Goal: Information Seeking & Learning: Learn about a topic

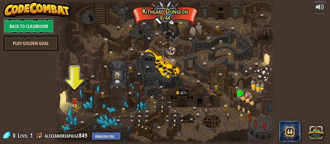
click at [34, 20] on link "Back to Classroom" at bounding box center [28, 26] width 51 height 16
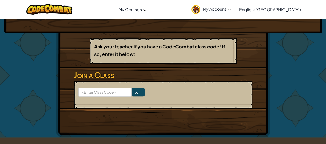
scroll to position [77, 0]
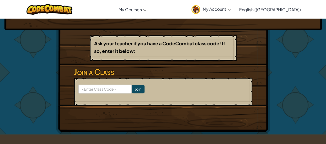
click at [234, 14] on link "My Account" at bounding box center [211, 9] width 45 height 17
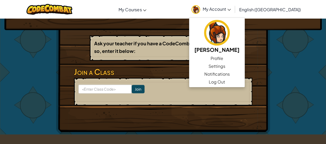
click at [25, 94] on div "Hero : Anya Captain Change Hero Player : alexzandrea w CS1 Levels Completed: 25…" at bounding box center [163, 37] width 307 height 193
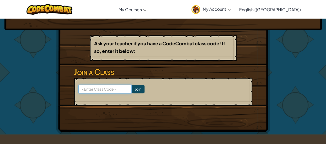
click at [103, 85] on input at bounding box center [104, 89] width 53 height 9
click at [100, 87] on input at bounding box center [104, 89] width 53 height 9
type input "FoodToothDrink"
click at [134, 86] on input "Join" at bounding box center [138, 89] width 13 height 8
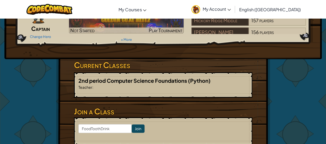
scroll to position [47, 0]
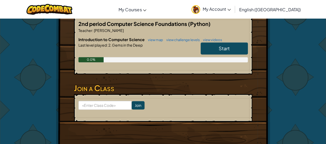
scroll to position [105, 0]
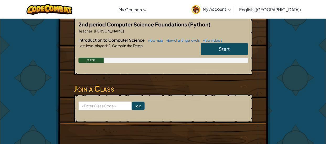
click at [233, 49] on link "Start" at bounding box center [224, 49] width 47 height 12
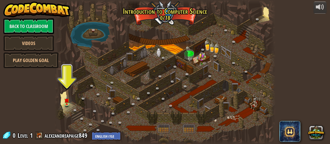
click at [62, 103] on div at bounding box center [165, 72] width 221 height 144
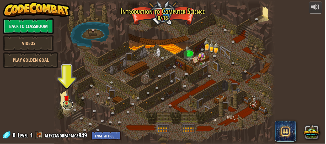
click at [64, 107] on link at bounding box center [68, 105] width 10 height 10
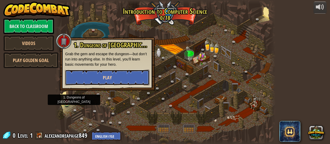
click at [81, 73] on button "Play" at bounding box center [107, 78] width 85 height 16
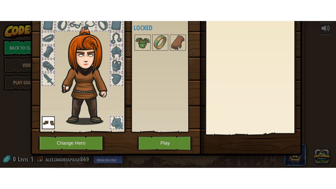
scroll to position [37, 0]
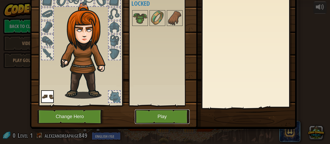
click at [149, 118] on button "Play" at bounding box center [162, 117] width 55 height 14
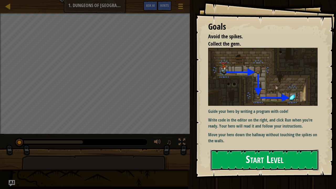
click at [247, 144] on button "Start Level" at bounding box center [265, 160] width 108 height 21
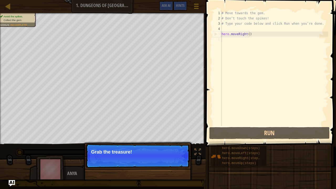
click at [248, 36] on div "# Move towards the gem. # Don’t touch the spikes! # Type your code below and cl…" at bounding box center [274, 73] width 108 height 126
click at [248, 34] on div "# Move towards the gem. # Don’t touch the spikes! # Type your code below and cl…" at bounding box center [274, 73] width 108 height 126
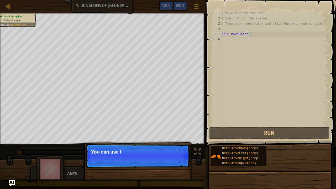
click at [248, 35] on div "# Move towards the gem. # Don’t touch the spikes! # Type your code below and cl…" at bounding box center [274, 73] width 108 height 126
click at [166, 144] on button "Continue" at bounding box center [175, 159] width 22 height 7
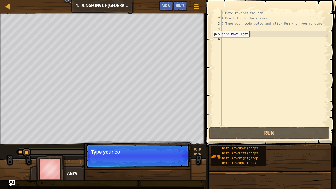
click at [173, 144] on p "Continue Type your co" at bounding box center [138, 156] width 104 height 24
click at [173, 144] on p "Continue Type your code on" at bounding box center [138, 156] width 104 height 24
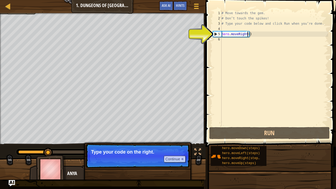
type textarea "hero.moveRight(1)"
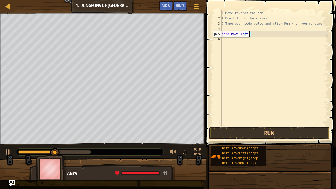
click at [236, 40] on div "# Move towards the gem. # Don’t touch the spikes! # Type your code below and cl…" at bounding box center [274, 73] width 108 height 126
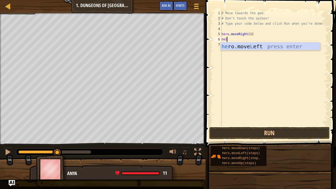
type textarea "he"
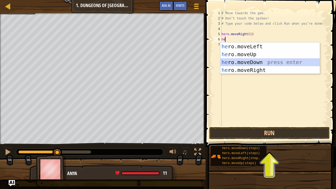
click at [244, 60] on div "he ro.moveLeft press enter he ro.moveUp press enter he ro.moveDown press enter …" at bounding box center [269, 66] width 99 height 47
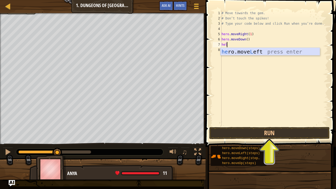
type textarea "he"
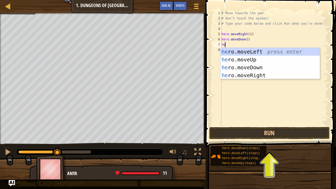
click at [252, 77] on div "he ro.moveLeft press enter he ro.moveUp press enter he ro.moveDown press enter …" at bounding box center [269, 71] width 99 height 47
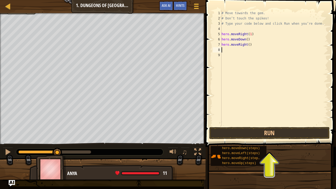
click at [247, 47] on div "# Move towards the gem. # Don’t touch the spikes! # Type your code below and cl…" at bounding box center [274, 73] width 108 height 126
click at [246, 39] on div "# Move towards the gem. # Don’t touch the spikes! # Type your code below and cl…" at bounding box center [274, 73] width 108 height 126
type textarea "hero.moveDown(1)"
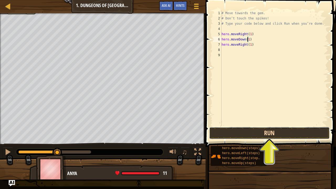
click at [247, 135] on button "Run" at bounding box center [269, 133] width 120 height 12
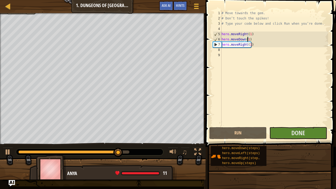
click at [288, 125] on div "# Move towards the gem. # Don’t touch the spikes! # Type your code below and cl…" at bounding box center [274, 73] width 108 height 126
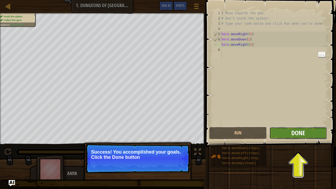
click at [292, 135] on span "Done" at bounding box center [298, 133] width 14 height 8
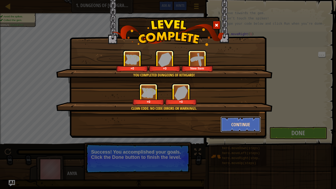
click at [244, 119] on button "Continue" at bounding box center [240, 125] width 41 height 16
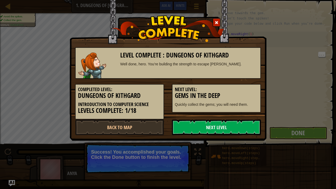
click at [238, 124] on link "Next Level" at bounding box center [216, 127] width 89 height 16
click at [234, 122] on link "Next Level" at bounding box center [216, 127] width 89 height 16
click at [231, 120] on link "Next Level" at bounding box center [216, 127] width 89 height 16
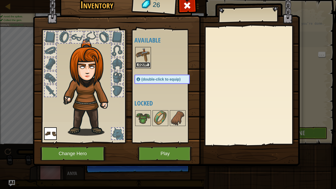
click at [143, 63] on button "Equip" at bounding box center [143, 65] width 15 height 6
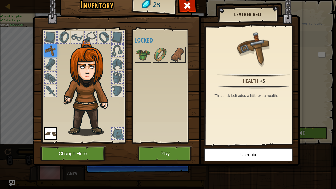
click at [157, 144] on button "Play" at bounding box center [165, 153] width 55 height 14
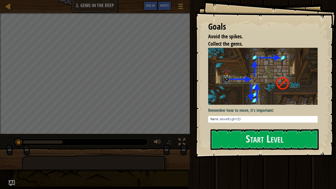
click at [240, 94] on img at bounding box center [264, 76] width 113 height 57
click at [236, 136] on button "Start Level" at bounding box center [265, 139] width 108 height 21
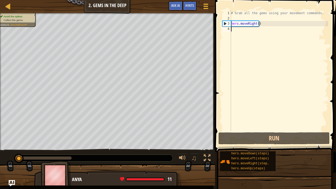
click at [257, 23] on div "# Grab all the gems using your movement commands. hero . moveRight ( )" at bounding box center [279, 75] width 98 height 131
type textarea "hero.moveRight()"
click at [252, 31] on div "# Grab all the gems using your movement commands. hero . moveRight ( )" at bounding box center [279, 75] width 98 height 131
click at [258, 24] on div "# Grab all the gems using your movement commands. hero . moveRight ( )" at bounding box center [279, 75] width 98 height 131
type textarea "hero.moveRight(1)"
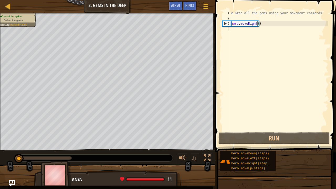
scroll to position [2, 2]
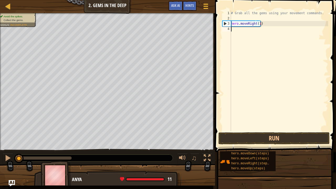
click at [244, 31] on div "# Grab all the gems using your movement commands. hero . moveRight ( 1 )" at bounding box center [279, 75] width 98 height 131
type textarea "h"
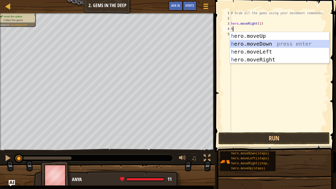
click at [248, 42] on div "h ero.moveUp press enter h ero.moveDown press enter h ero.moveLeft press enter …" at bounding box center [279, 55] width 99 height 47
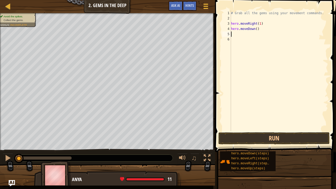
click at [254, 29] on div "# Grab all the gems using your movement commands. hero . moveRight ( 1 ) hero .…" at bounding box center [279, 75] width 98 height 131
click at [255, 29] on div "# Grab all the gems using your movement commands. hero . moveRight ( 1 ) hero .…" at bounding box center [279, 75] width 98 height 131
type textarea "hero.moveDown(1)"
click at [250, 32] on div "# Grab all the gems using your movement commands. hero . moveRight ( 1 ) hero .…" at bounding box center [279, 75] width 98 height 131
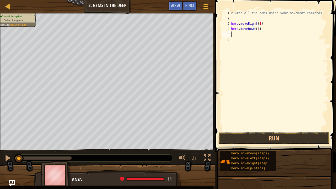
scroll to position [2, 0]
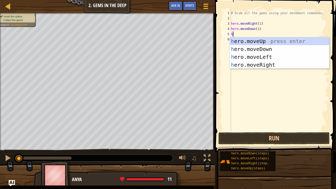
type textarea "he"
click at [253, 41] on div "he ro.moveUp press enter he ro.moveDown press enter he ro.moveLeft press enter …" at bounding box center [279, 60] width 99 height 47
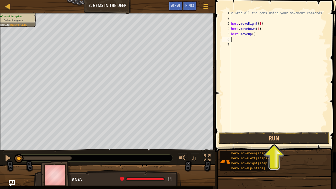
click at [251, 35] on div "# Grab all the gems using your movement commands. hero . moveRight ( 1 ) hero .…" at bounding box center [279, 75] width 98 height 131
type textarea "hero.moveUp(2)"
click at [253, 40] on div "# Grab all the gems using your movement commands. hero . moveRight ( 1 ) hero .…" at bounding box center [279, 75] width 98 height 131
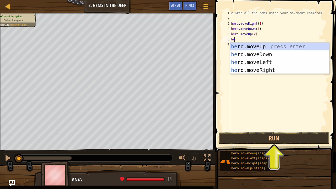
type textarea "her"
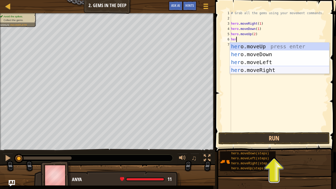
click at [260, 66] on div "her o.moveUp press enter her o.moveDown press enter her o.moveLeft press enter …" at bounding box center [279, 66] width 99 height 47
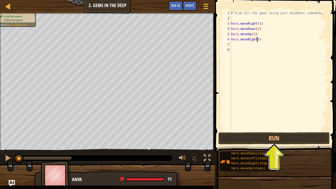
click at [257, 40] on div "# Grab all the gems using your movement commands. hero . moveRight ( 1 ) hero .…" at bounding box center [279, 75] width 98 height 131
type textarea "hero.moveRight(1)"
click at [249, 44] on div "# Grab all the gems using your movement commands. hero . moveRight ( 1 ) hero .…" at bounding box center [279, 75] width 98 height 131
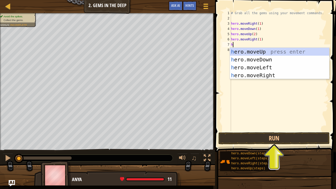
type textarea "her"
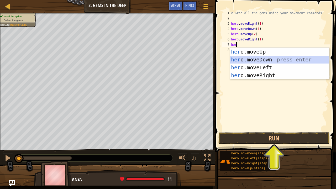
click at [264, 61] on div "her o.moveUp press enter her o.moveDown press enter her o.moveLeft press enter …" at bounding box center [279, 71] width 99 height 47
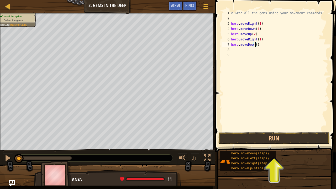
click at [255, 46] on div "# Grab all the gems using your movement commands. hero . moveRight ( 1 ) hero .…" at bounding box center [279, 75] width 98 height 131
type textarea "hero.moveDown(1)"
click at [257, 111] on div "# Grab all the gems using your movement commands. hero . moveRight ( 1 ) hero .…" at bounding box center [279, 75] width 98 height 131
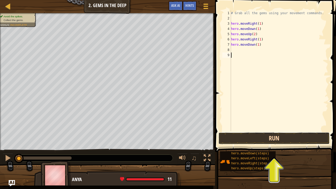
click at [257, 136] on button "Run" at bounding box center [273, 138] width 111 height 12
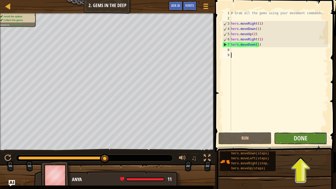
click at [289, 142] on button "Done" at bounding box center [300, 138] width 53 height 12
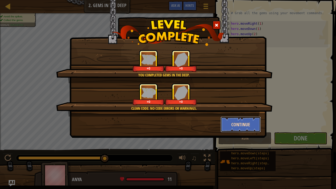
click at [239, 131] on button "Continue" at bounding box center [240, 125] width 41 height 16
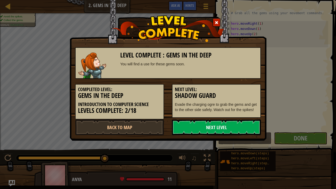
click at [234, 127] on link "Next Level" at bounding box center [216, 127] width 89 height 16
click at [224, 122] on link "Next Level" at bounding box center [216, 127] width 89 height 16
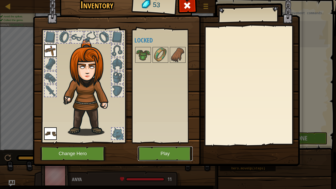
click at [155, 144] on button "Play" at bounding box center [165, 153] width 55 height 14
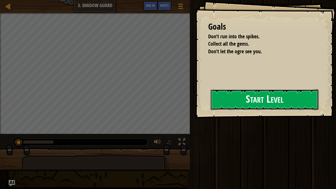
click at [224, 109] on button "Start Level" at bounding box center [265, 99] width 108 height 21
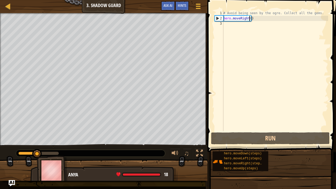
click at [249, 19] on div "# Avoid being seen by the ogre. Collect all the gems. hero . moveRight ( )" at bounding box center [275, 75] width 106 height 131
type textarea "hero.moveRight(1)"
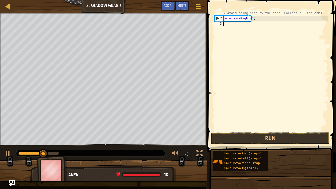
click at [239, 25] on div "# Avoid being seen by the ogre. Collect all the gems. hero . moveRight ( 1 )" at bounding box center [275, 75] width 106 height 131
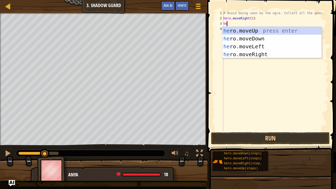
type textarea "hero"
click at [244, 30] on div "hero .moveUp press enter hero .moveDown press enter hero .moveLeft press enter …" at bounding box center [271, 50] width 99 height 47
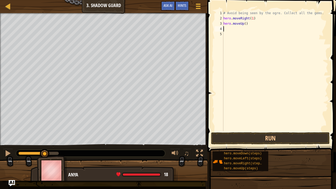
scroll to position [2, 0]
click at [244, 25] on div "# Avoid being seen by the ogre. Collect all the gems. hero . moveRight ( 1 ) he…" at bounding box center [275, 75] width 106 height 131
type textarea "hero.moveUp(1)"
click at [228, 30] on div "# Avoid being seen by the ogre. Collect all the gems. hero . moveRight ( 1 ) he…" at bounding box center [275, 75] width 106 height 131
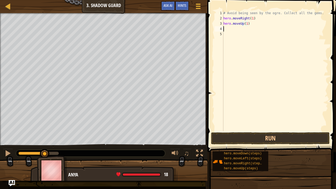
scroll to position [2, 0]
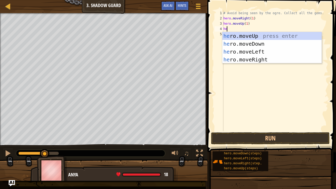
type textarea "hero"
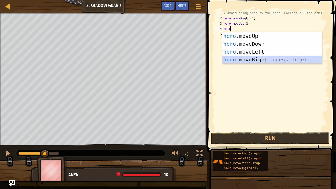
click at [250, 58] on div "hero .moveUp press enter hero .moveDown press enter hero .moveLeft press enter …" at bounding box center [271, 55] width 99 height 47
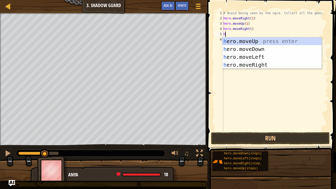
type textarea "her"
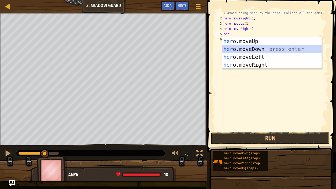
click at [260, 48] on div "her o.moveUp press enter her o.moveDown press enter her o.moveLeft press enter …" at bounding box center [271, 60] width 99 height 47
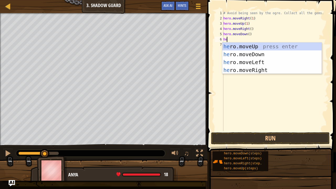
type textarea "her"
click at [261, 70] on div "her o.moveUp press enter her o.moveDown press enter her o.moveLeft press enter …" at bounding box center [271, 66] width 99 height 47
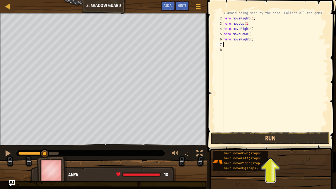
click at [248, 40] on div "# Avoid being seen by the ogre. Collect all the gems. hero . moveRight ( 1 ) he…" at bounding box center [275, 75] width 106 height 131
click at [249, 40] on div "# Avoid being seen by the ogre. Collect all the gems. hero . moveRight ( 1 ) he…" at bounding box center [275, 75] width 106 height 131
click at [248, 35] on div "# Avoid being seen by the ogre. Collect all the gems. hero . moveRight ( 1 ) he…" at bounding box center [275, 75] width 106 height 131
click at [249, 29] on div "# Avoid being seen by the ogre. Collect all the gems. hero . moveRight ( 1 ) he…" at bounding box center [275, 75] width 106 height 131
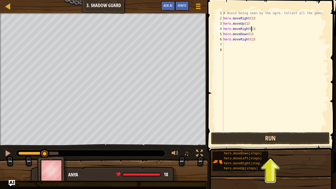
type textarea "hero.moveRight(1)"
click at [244, 133] on button "Run" at bounding box center [270, 138] width 119 height 12
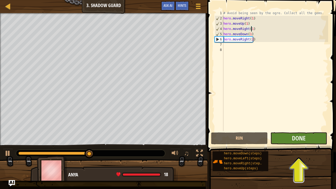
click at [291, 136] on button "Done" at bounding box center [298, 138] width 57 height 12
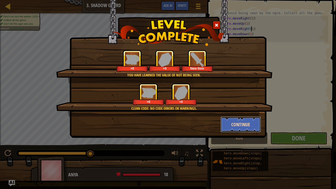
click at [241, 120] on button "Continue" at bounding box center [240, 125] width 41 height 16
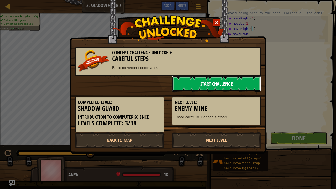
click at [183, 85] on link "Start Challenge" at bounding box center [216, 84] width 89 height 16
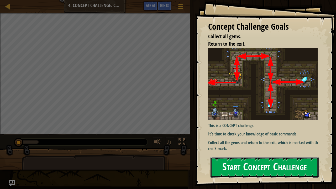
click at [243, 144] on button "Start Concept Challenge" at bounding box center [265, 167] width 108 height 21
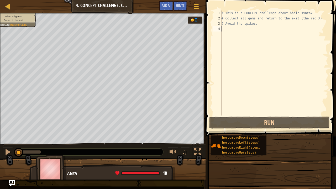
type textarea "h"
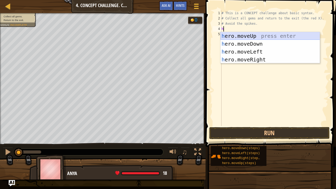
click at [248, 35] on div "h ero.moveUp press enter h ero.moveDown press enter h ero.moveLeft press enter …" at bounding box center [269, 55] width 99 height 47
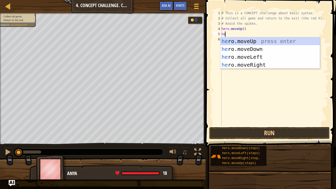
type textarea "hero"
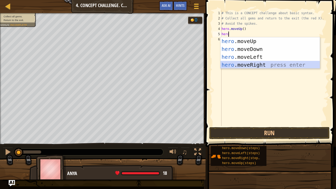
click at [257, 63] on div "hero .moveUp press enter hero .moveDown press enter hero .moveLeft press enter …" at bounding box center [269, 60] width 99 height 47
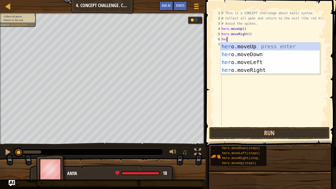
type textarea "hero"
click at [247, 53] on div "hero .moveUp press enter hero .moveDown press enter hero .moveLeft press enter …" at bounding box center [269, 66] width 99 height 47
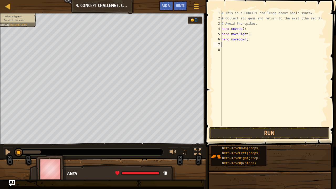
scroll to position [2, 0]
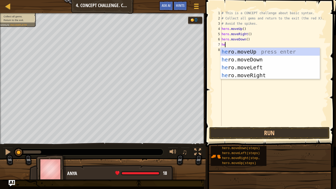
type textarea "hero"
click at [247, 53] on div "hero .moveUp press enter hero .moveDown press enter hero .moveLeft press enter …" at bounding box center [269, 71] width 99 height 47
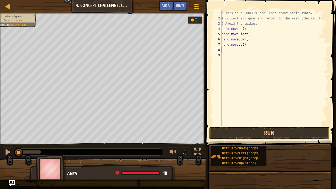
scroll to position [2, 0]
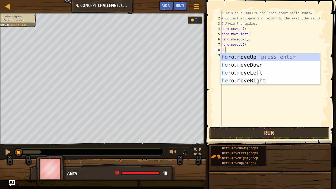
type textarea "hero"
click at [253, 78] on div "hero .moveUp press enter hero .moveDown press enter hero .moveLeft press enter …" at bounding box center [269, 76] width 99 height 47
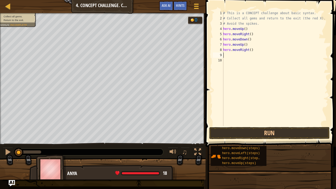
scroll to position [2, 0]
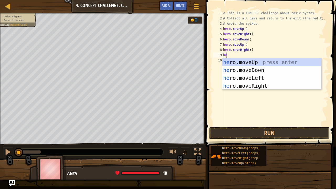
type textarea "hero"
click at [253, 78] on div "hero .moveUp press enter hero .moveDown press enter hero .moveLeft press enter …" at bounding box center [271, 81] width 99 height 47
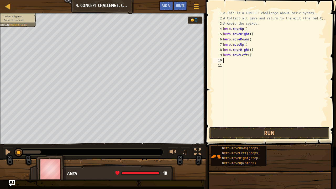
scroll to position [2, 0]
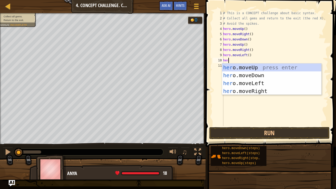
type textarea "hero"
click at [249, 67] on div "hero .moveUp press enter hero .moveDown press enter hero .moveLeft press enter …" at bounding box center [271, 87] width 99 height 47
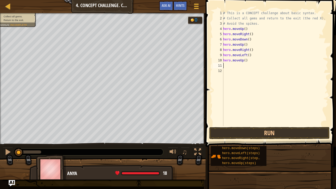
scroll to position [2, 0]
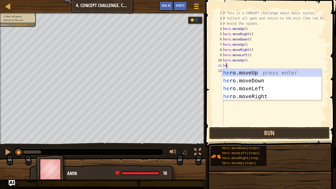
type textarea "hero"
click at [253, 95] on div "hero .moveUp press enter hero .moveDown press enter hero .moveLeft press enter …" at bounding box center [271, 92] width 99 height 47
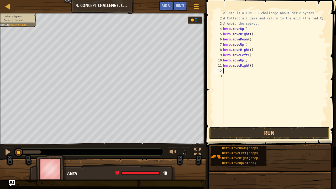
scroll to position [2, 0]
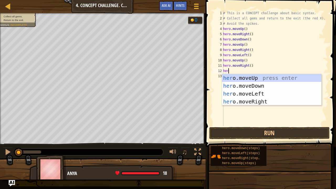
type textarea "hero"
click at [249, 86] on div "hero .moveUp press enter hero .moveDown press enter hero .moveLeft press enter …" at bounding box center [271, 97] width 99 height 47
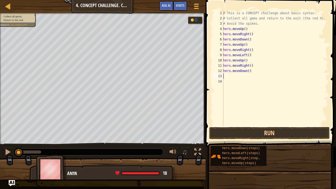
scroll to position [2, 0]
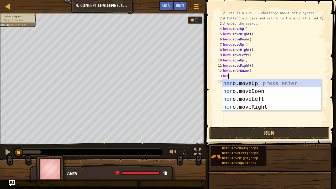
type textarea "hero"
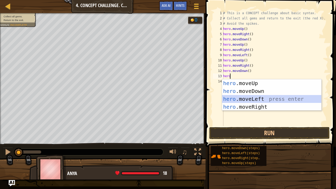
click at [242, 96] on div "hero .moveUp press enter hero .moveDown press enter hero .moveLeft press enter …" at bounding box center [271, 102] width 99 height 47
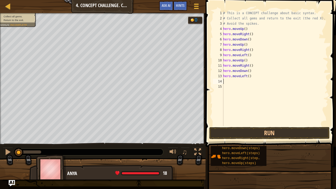
click at [248, 77] on div "# This is a CONCEPT challenge about basic syntax. # Collect all gems and return…" at bounding box center [275, 73] width 106 height 126
click at [246, 71] on div "# This is a CONCEPT challenge about basic syntax. # Collect all gems and return…" at bounding box center [275, 73] width 106 height 126
click at [247, 71] on div "# This is a CONCEPT challenge about basic syntax. # Collect all gems and return…" at bounding box center [275, 73] width 106 height 126
click at [249, 66] on div "# This is a CONCEPT challenge about basic syntax. # Collect all gems and return…" at bounding box center [275, 73] width 106 height 126
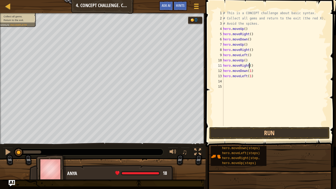
click at [247, 66] on div "# This is a CONCEPT challenge about basic syntax. # Collect all gems and return…" at bounding box center [275, 73] width 106 height 126
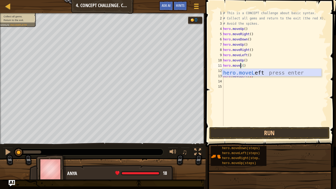
click at [244, 72] on div "hero.moveL eft press enter" at bounding box center [271, 81] width 99 height 24
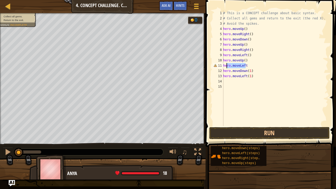
drag, startPoint x: 247, startPoint y: 66, endPoint x: 225, endPoint y: 66, distance: 21.5
click at [225, 66] on div "# This is a CONCEPT challenge about basic syntax. # Collect all gems and return…" at bounding box center [275, 73] width 106 height 126
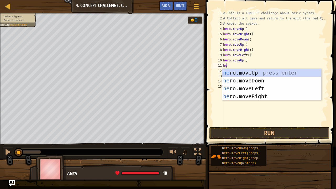
type textarea "hero"
click at [243, 87] on div "hero .moveUp press enter hero .moveDown press enter hero .moveLeft press enter …" at bounding box center [271, 92] width 99 height 47
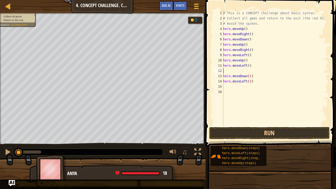
scroll to position [2, 0]
click at [248, 66] on div "# This is a CONCEPT challenge about basic syntax. # Collect all gems and return…" at bounding box center [275, 73] width 106 height 126
click at [244, 60] on div "# This is a CONCEPT challenge about basic syntax. # Collect all gems and return…" at bounding box center [275, 73] width 106 height 126
click at [247, 56] on div "# This is a CONCEPT challenge about basic syntax. # Collect all gems and return…" at bounding box center [275, 73] width 106 height 126
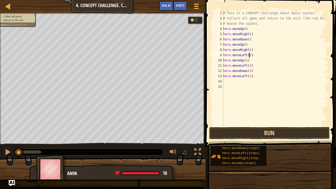
click at [250, 50] on div "# This is a CONCEPT challenge about basic syntax. # Collect all gems and return…" at bounding box center [275, 73] width 106 height 126
click at [244, 28] on div "# This is a CONCEPT challenge about basic syntax. # Collect all gems and return…" at bounding box center [275, 73] width 106 height 126
click at [249, 35] on div "# This is a CONCEPT challenge about basic syntax. # Collect all gems and return…" at bounding box center [275, 73] width 106 height 126
click at [246, 40] on div "# This is a CONCEPT challenge about basic syntax. # Collect all gems and return…" at bounding box center [275, 73] width 106 height 126
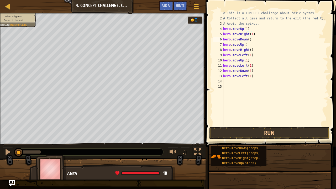
scroll to position [2, 2]
click at [248, 42] on div "# This is a CONCEPT challenge about basic syntax. # Collect all gems and return…" at bounding box center [275, 73] width 106 height 126
click at [248, 39] on div "# This is a CONCEPT challenge about basic syntax. # Collect all gems and return…" at bounding box center [275, 73] width 106 height 126
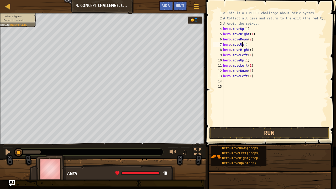
click at [243, 44] on div "# This is a CONCEPT challenge about basic syntax. # Collect all gems and return…" at bounding box center [275, 73] width 106 height 126
click at [244, 44] on div "# This is a CONCEPT challenge about basic syntax. # Collect all gems and return…" at bounding box center [275, 73] width 106 height 126
click at [249, 50] on div "# This is a CONCEPT challenge about basic syntax. # Collect all gems and return…" at bounding box center [275, 73] width 106 height 126
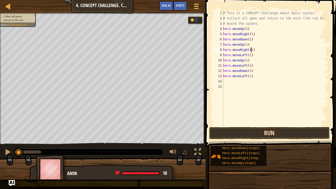
type textarea "hero.moveRight(1)"
click at [239, 131] on button "Run" at bounding box center [269, 133] width 120 height 12
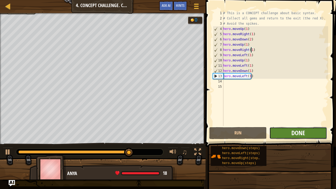
click at [302, 133] on span "Done" at bounding box center [298, 133] width 14 height 8
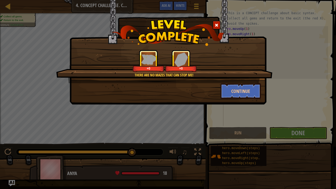
click at [264, 100] on div "There are no mazes that can stop me! +0 +0 Continue" at bounding box center [168, 52] width 197 height 104
click at [246, 90] on button "Continue" at bounding box center [240, 91] width 41 height 16
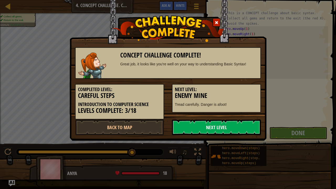
click at [232, 122] on link "Next Level" at bounding box center [216, 127] width 89 height 16
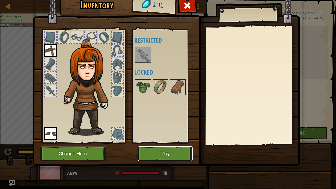
click at [171, 144] on button "Play" at bounding box center [165, 153] width 55 height 14
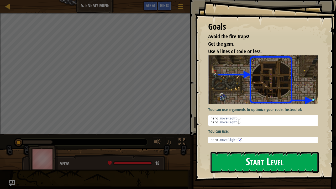
click at [248, 144] on button "Start Level" at bounding box center [265, 162] width 108 height 21
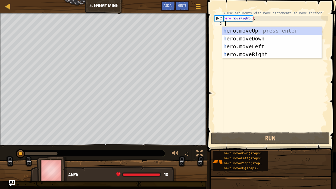
scroll to position [2, 0]
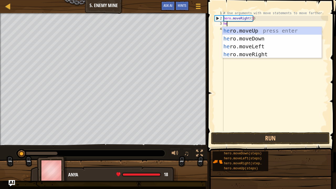
type textarea "her"
click at [255, 31] on div "her o.moveUp press enter her o.moveDown press enter her o.moveLeft press enter …" at bounding box center [271, 50] width 99 height 47
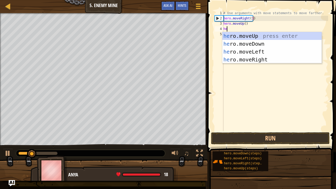
type textarea "her"
click at [262, 59] on div "her o.moveUp press enter her o.moveDown press enter her o.moveLeft press enter …" at bounding box center [271, 55] width 99 height 47
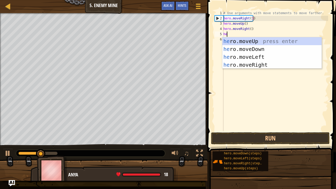
type textarea "hero"
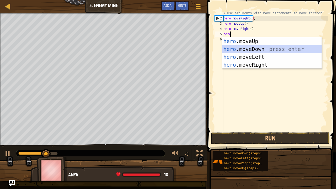
click at [253, 49] on div "hero .moveUp press enter hero .moveDown press enter hero .moveLeft press enter …" at bounding box center [271, 60] width 99 height 47
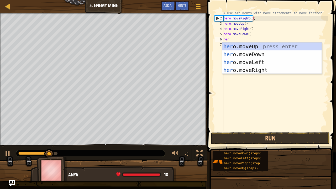
type textarea "hero"
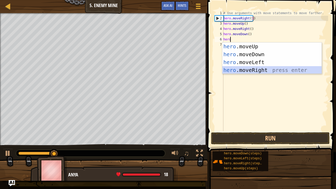
click at [254, 70] on div "hero .moveUp press enter hero .moveDown press enter hero .moveLeft press enter …" at bounding box center [271, 66] width 99 height 47
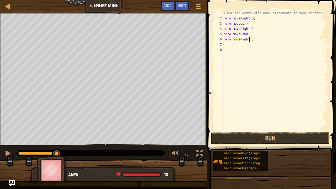
click at [249, 40] on div "# Use arguments with move statements to move farther. hero . moveRight ( 3 ) he…" at bounding box center [275, 75] width 106 height 131
click at [248, 34] on div "# Use arguments with move statements to move farther. hero . moveRight ( 3 ) he…" at bounding box center [275, 75] width 106 height 131
click at [249, 28] on div "# Use arguments with move statements to move farther. hero . moveRight ( 3 ) he…" at bounding box center [275, 75] width 106 height 131
click at [244, 24] on div "# Use arguments with move statements to move farther. hero . moveRight ( 3 ) he…" at bounding box center [275, 75] width 106 height 131
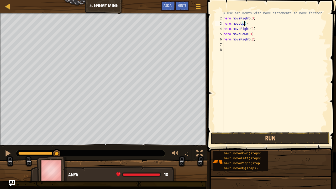
scroll to position [2, 2]
type textarea "hero.moveUp(1)"
click at [251, 135] on button "Run" at bounding box center [270, 138] width 119 height 12
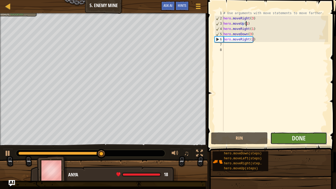
click at [282, 138] on button "Done" at bounding box center [298, 138] width 57 height 12
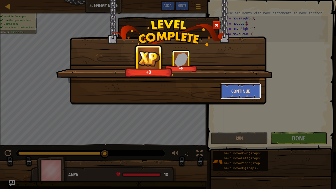
click at [229, 86] on button "Continue" at bounding box center [240, 91] width 41 height 16
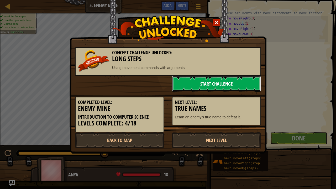
click at [229, 86] on link "Start Challenge" at bounding box center [216, 84] width 89 height 16
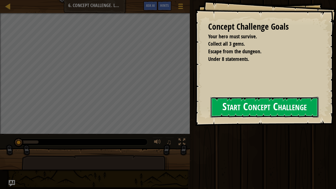
click at [211, 114] on button "Start Concept Challenge" at bounding box center [265, 107] width 108 height 21
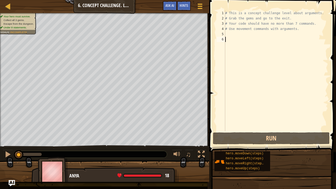
click at [247, 33] on div "# This is a concept challenge level about arguments. # Grab the gems and go to …" at bounding box center [276, 75] width 104 height 131
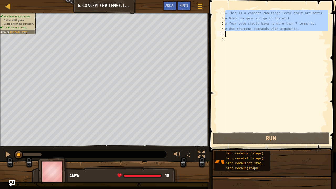
drag, startPoint x: 225, startPoint y: 12, endPoint x: 280, endPoint y: 30, distance: 58.4
click at [280, 30] on div "1 2 3 4 5 6 # This is a concept challenge level about arguments. # Grab the gem…" at bounding box center [272, 70] width 113 height 121
type textarea "# Use movement commands with arguments."
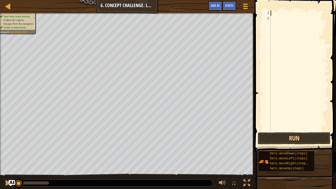
type textarea "u"
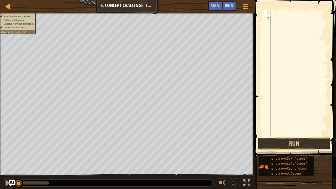
type textarea "h"
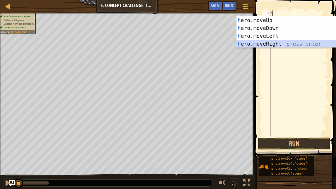
click at [272, 43] on div "h ero.moveUp press enter h ero.moveDown press enter h ero.moveLeft press enter …" at bounding box center [285, 39] width 99 height 47
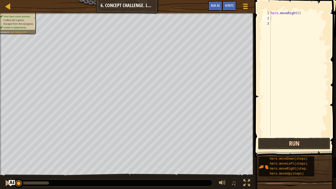
click at [280, 144] on button "Run" at bounding box center [294, 144] width 73 height 12
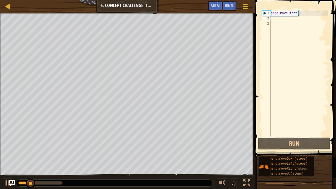
click at [284, 19] on div "hero . moveRight ( )" at bounding box center [299, 78] width 59 height 136
type textarea "h"
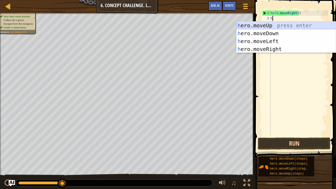
click at [266, 25] on div "h ero.moveUp press enter h ero.moveDown press enter h ero.moveLeft press enter …" at bounding box center [285, 45] width 99 height 47
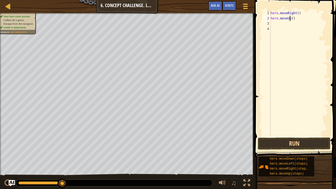
click at [291, 19] on div "hero . moveRight ( ) hero . moveUp ( )" at bounding box center [299, 78] width 59 height 136
click at [291, 18] on div "hero . moveRight ( ) hero . moveUp ( )" at bounding box center [299, 78] width 59 height 136
type textarea "hero.moveUp(3)"
click at [296, 141] on button "Run" at bounding box center [294, 144] width 73 height 12
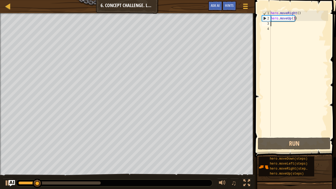
click at [276, 24] on div "hero . moveRight ( ) hero . moveUp ( 3 )" at bounding box center [299, 78] width 59 height 136
type textarea "m"
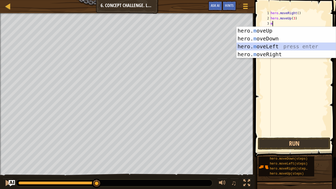
click at [290, 44] on div "hero. m oveUp press enter hero. m oveDown press enter hero. m oveLeft press ent…" at bounding box center [285, 50] width 99 height 47
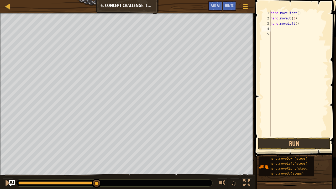
click at [295, 27] on div "hero . moveRight ( ) hero . moveUp ( 3 ) hero . moveLeft ( )" at bounding box center [299, 78] width 59 height 136
click at [296, 25] on div "hero . moveRight ( ) hero . moveUp ( 3 ) hero . moveLeft ( )" at bounding box center [299, 78] width 59 height 136
click at [282, 144] on button "Run" at bounding box center [294, 144] width 73 height 12
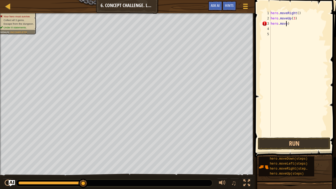
type textarea "hero.move)"
click at [297, 55] on div "hero . moveRight ( ) hero . moveUp ( 3 ) hero . move )" at bounding box center [299, 78] width 59 height 136
click at [293, 37] on div "hero . moveRight ( ) hero . moveUp ( 3 ) hero . move )" at bounding box center [299, 78] width 59 height 136
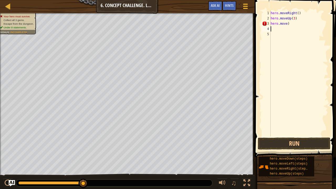
click at [295, 28] on div "hero . moveRight ( ) hero . moveUp ( 3 ) hero . move )" at bounding box center [299, 78] width 59 height 136
click at [293, 25] on div "hero . moveRight ( ) hero . moveUp ( 3 ) hero . move )" at bounding box center [299, 78] width 59 height 136
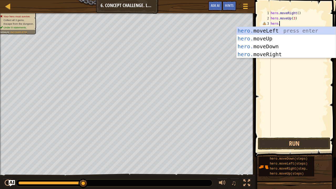
type textarea "hero.r"
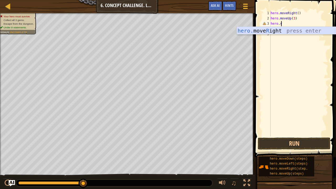
click at [291, 28] on div "hero. move R ight press enter" at bounding box center [285, 39] width 99 height 24
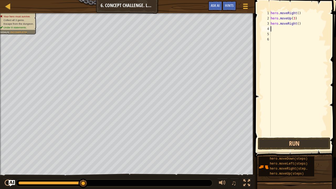
click at [297, 24] on div "hero . moveRight ( ) hero . moveUp ( 3 ) hero . moveRight ( )" at bounding box center [299, 78] width 59 height 136
type textarea "hero.moveRight(2)"
click at [290, 144] on button "Run" at bounding box center [294, 144] width 73 height 12
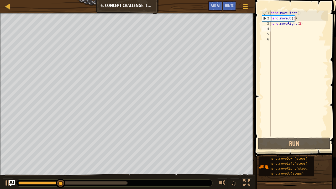
click at [280, 28] on div "hero . moveRight ( ) hero . moveUp ( 3 ) hero . moveRight ( 2 )" at bounding box center [299, 78] width 59 height 136
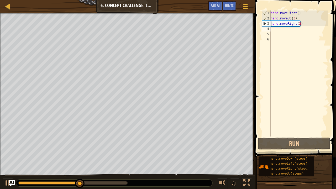
type textarea "d"
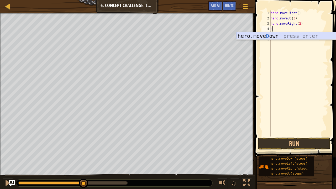
click at [283, 33] on div "hero.[PERSON_NAME] own press enter" at bounding box center [285, 44] width 99 height 24
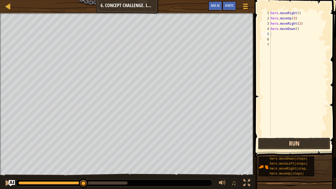
click at [279, 139] on button "Run" at bounding box center [294, 144] width 73 height 12
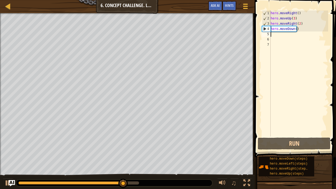
type textarea "l"
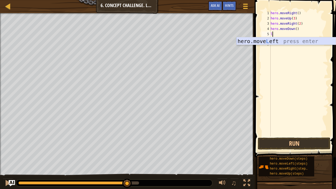
click at [306, 37] on div "hero.move L eft press enter" at bounding box center [285, 49] width 99 height 24
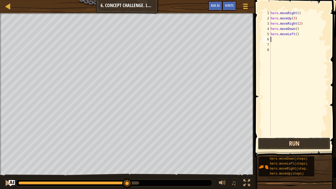
click at [288, 139] on button "Run" at bounding box center [294, 144] width 73 height 12
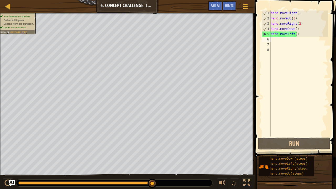
type textarea "m"
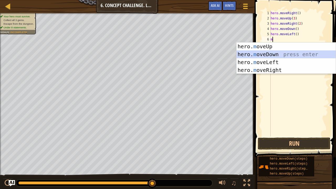
click at [266, 57] on div "hero. m oveUp press enter hero. m oveDown press enter hero. m oveLeft press ent…" at bounding box center [285, 66] width 99 height 47
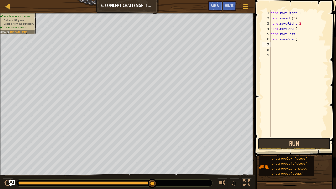
click at [289, 140] on button "Run" at bounding box center [294, 144] width 73 height 12
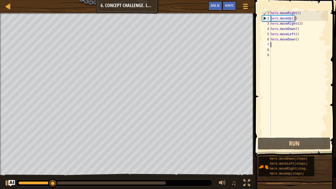
click at [294, 39] on div "hero . moveRight ( ) hero . moveUp ( 3 ) hero . moveRight ( 2 ) hero . moveDown…" at bounding box center [299, 78] width 59 height 136
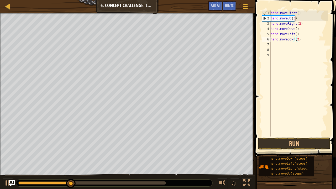
scroll to position [2, 2]
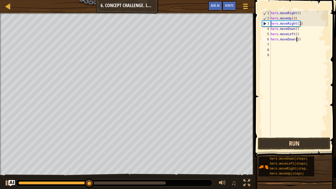
type textarea "hero.moveDown(2)"
click at [291, 143] on button "Run" at bounding box center [294, 144] width 73 height 12
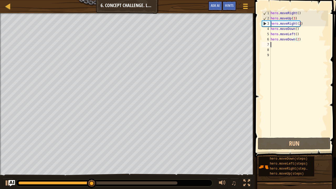
click at [277, 45] on div "hero . moveRight ( ) hero . moveUp ( 3 ) hero . moveRight ( 2 ) hero . moveDown…" at bounding box center [299, 78] width 59 height 136
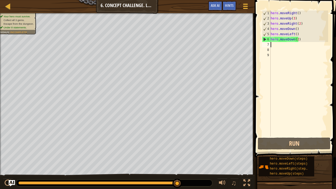
type textarea "r"
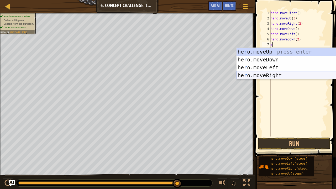
click at [280, 77] on div "he r o.moveUp press enter he r o.moveDown press enter he r o.moveLeft press ent…" at bounding box center [285, 71] width 99 height 47
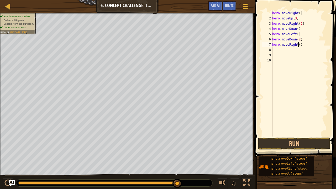
click at [299, 45] on div "hero . moveRight ( ) hero . moveUp ( 3 ) hero . moveRight ( 2 ) hero . moveDown…" at bounding box center [299, 78] width 57 height 136
type textarea "hero.moveRight(2)"
click at [299, 144] on button "Run" at bounding box center [294, 144] width 73 height 12
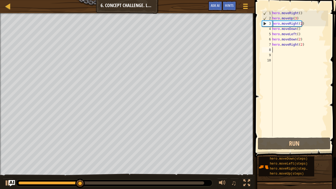
click at [278, 51] on div "hero . moveRight ( ) hero . moveUp ( 3 ) hero . moveRight ( 2 ) hero . moveDown…" at bounding box center [299, 78] width 57 height 136
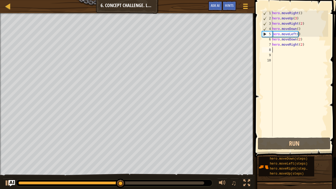
drag, startPoint x: 278, startPoint y: 51, endPoint x: 274, endPoint y: 47, distance: 6.0
click at [274, 47] on div "hero . moveRight ( ) hero . moveUp ( 3 ) hero . moveRight ( 2 ) hero . moveDown…" at bounding box center [299, 78] width 57 height 136
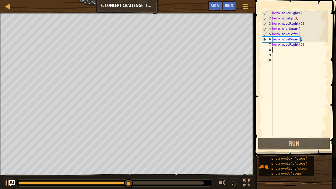
type textarea "h"
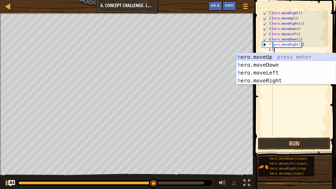
click at [271, 57] on div "h ero.moveUp press enter h ero.moveDown press enter h ero.moveLeft press enter …" at bounding box center [285, 76] width 99 height 47
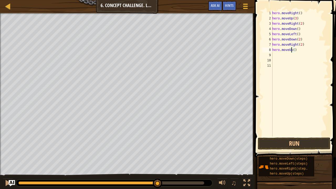
click at [292, 51] on div "hero . moveRight ( ) hero . moveUp ( 3 ) hero . moveRight ( 2 ) hero . moveDown…" at bounding box center [299, 78] width 57 height 136
click at [293, 52] on div "hero . moveRight ( ) hero . moveUp ( 3 ) hero . moveRight ( 2 ) hero . moveDown…" at bounding box center [299, 78] width 57 height 136
click at [299, 144] on button "Run" at bounding box center [294, 144] width 73 height 12
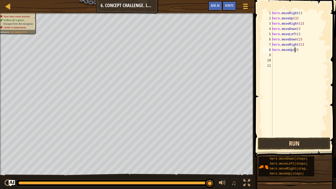
type textarea "hero.moveUp(2)"
click at [288, 143] on button "Run" at bounding box center [294, 144] width 73 height 12
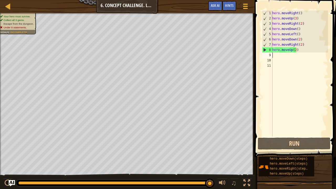
click at [291, 52] on div "hero . moveRight ( ) hero . moveUp ( 3 ) hero . moveRight ( 2 ) hero . moveDown…" at bounding box center [299, 78] width 57 height 136
type textarea "he"
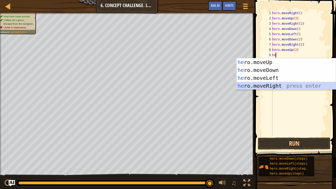
click at [291, 84] on div "he ro.moveUp press enter he ro.moveDown press enter he ro.moveLeft press enter …" at bounding box center [285, 81] width 99 height 47
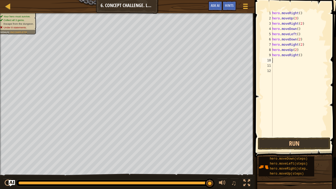
click at [299, 57] on div "hero . moveRight ( ) hero . moveUp ( 3 ) hero . moveRight ( 2 ) hero . moveDown…" at bounding box center [299, 78] width 57 height 136
click at [283, 144] on button "Run" at bounding box center [294, 144] width 73 height 12
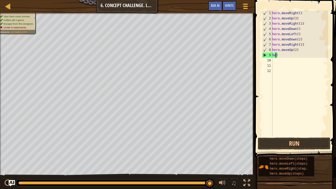
scroll to position [2, 0]
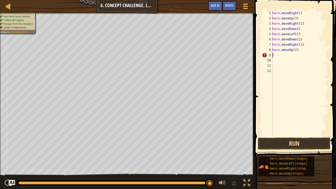
click at [299, 13] on div "hero . moveRight ( ) hero . moveUp ( 3 ) hero . moveRight ( 2 ) hero . moveDown…" at bounding box center [299, 78] width 57 height 136
click at [298, 13] on div "hero . moveRight ( ) hero . moveUp ( 3 ) hero . moveRight ( 2 ) hero . moveDown…" at bounding box center [299, 78] width 57 height 136
click at [285, 144] on button "Run" at bounding box center [294, 144] width 73 height 12
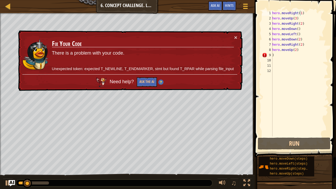
click at [239, 36] on div "× Fix Your Code There is a problem with your code. Unexpected token: expected T…" at bounding box center [129, 60] width 225 height 61
click at [238, 36] on div "× Fix Your Code There is a problem with your code. Unexpected token: expected T…" at bounding box center [129, 60] width 225 height 61
click at [237, 37] on button "×" at bounding box center [235, 38] width 3 height 6
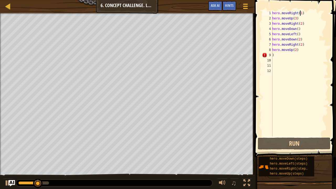
click at [277, 52] on div "hero . moveRight ( 1 ) hero . moveUp ( 3 ) hero . moveRight ( 2 ) hero . moveDo…" at bounding box center [299, 78] width 57 height 136
drag, startPoint x: 277, startPoint y: 52, endPoint x: 277, endPoint y: 55, distance: 3.2
click at [277, 55] on div "hero . moveRight ( 1 ) hero . moveUp ( 3 ) hero . moveRight ( 2 ) hero . moveDo…" at bounding box center [299, 78] width 57 height 136
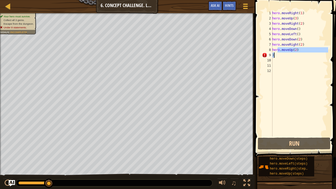
click at [277, 55] on div "hero . moveRight ( 1 ) hero . moveUp ( 3 ) hero . moveRight ( 2 ) hero . moveDo…" at bounding box center [299, 73] width 57 height 126
type textarea ")"
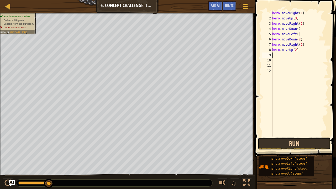
click at [298, 140] on button "Run" at bounding box center [294, 144] width 73 height 12
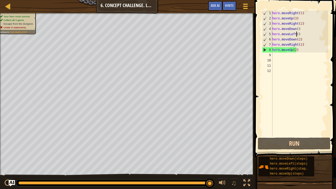
click at [296, 34] on div "hero . moveRight ( 1 ) hero . moveUp ( 3 ) hero . moveRight ( 2 ) hero . moveDo…" at bounding box center [299, 78] width 57 height 136
type textarea "hero.moveLeft()"
click at [299, 80] on div "hero . moveRight ( 1 ) hero . moveUp ( 3 ) hero . moveRight ( 2 ) hero . moveDo…" at bounding box center [299, 78] width 57 height 136
click at [278, 55] on div "hero . moveRight ( 1 ) hero . moveUp ( 3 ) hero . moveRight ( 2 ) hero . moveDo…" at bounding box center [299, 78] width 57 height 136
type textarea "h"
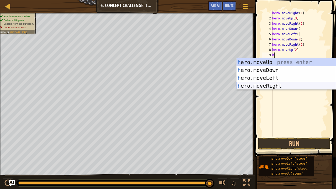
click at [288, 86] on div "h ero.moveUp press enter h ero.moveDown press enter h ero.moveLeft press enter …" at bounding box center [285, 81] width 99 height 47
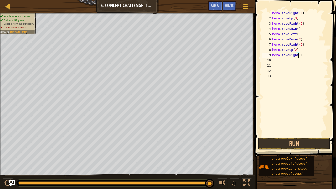
click at [298, 56] on div "hero . moveRight ( 1 ) hero . moveUp ( 3 ) hero . moveRight ( 2 ) hero . moveDo…" at bounding box center [299, 78] width 57 height 136
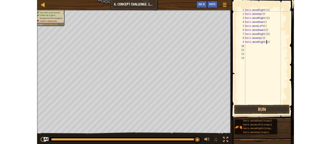
scroll to position [2, 2]
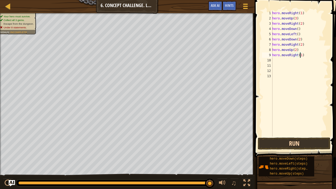
type textarea "hero.moveRight(1)"
click at [290, 143] on button "Run" at bounding box center [294, 144] width 73 height 12
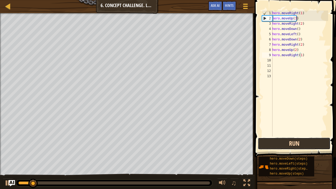
click at [290, 143] on button "Run" at bounding box center [294, 144] width 73 height 12
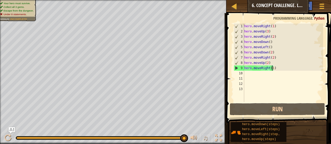
click at [1, 29] on div at bounding box center [0, 76] width 1 height 152
click at [109, 138] on div at bounding box center [100, 138] width 167 height 2
